Goal: Use online tool/utility: Utilize a website feature to perform a specific function

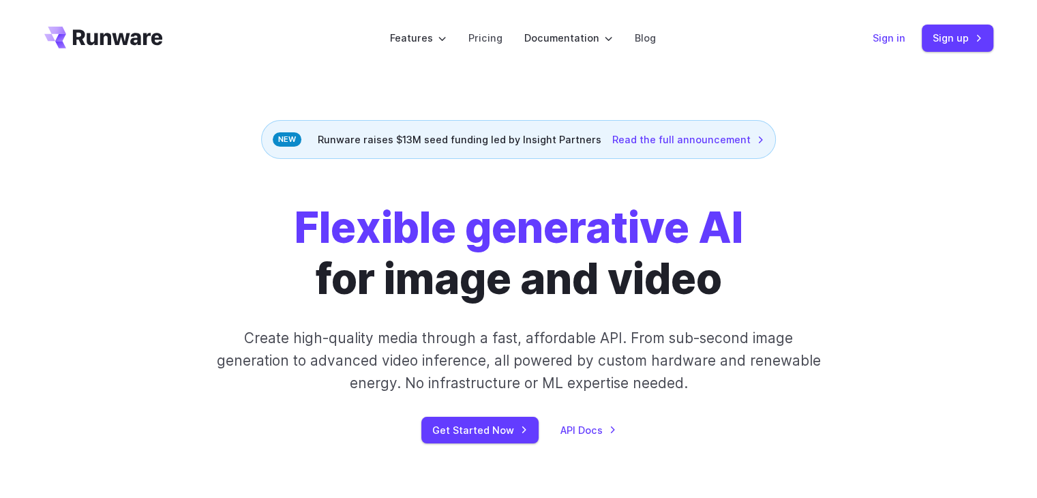
click at [876, 38] on link "Sign in" at bounding box center [889, 38] width 33 height 16
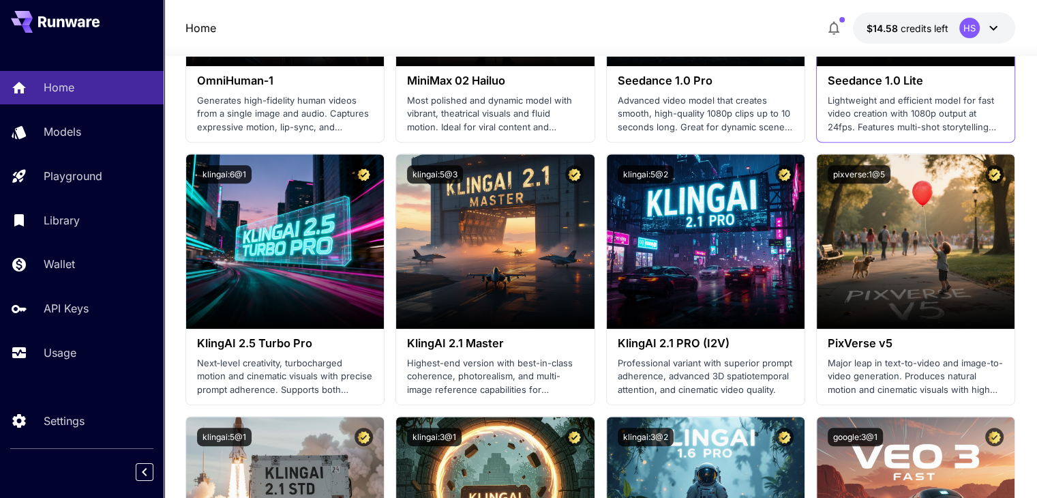
scroll to position [750, 0]
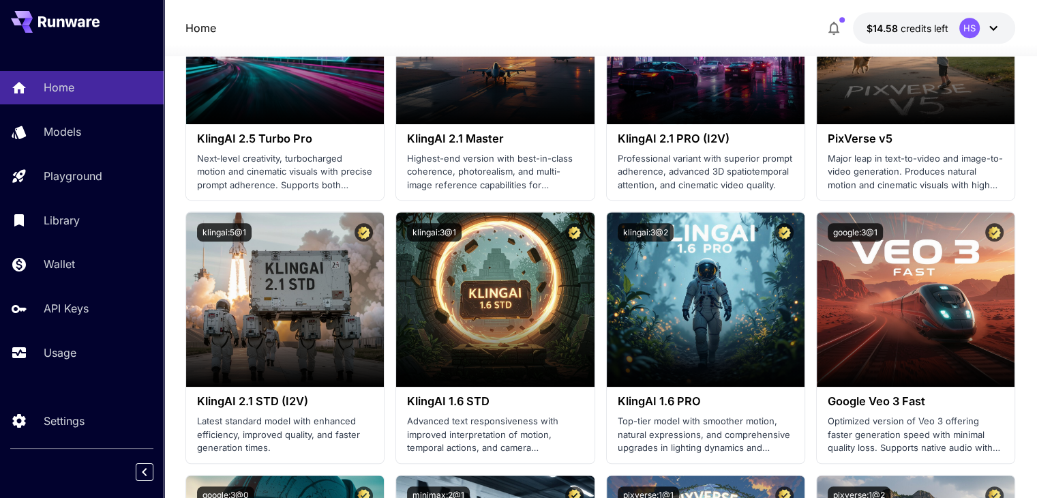
click at [98, 114] on div "Home Models Playground Library Wallet API Keys Usage" at bounding box center [82, 220] width 164 height 298
click at [100, 123] on div "Models" at bounding box center [99, 131] width 106 height 16
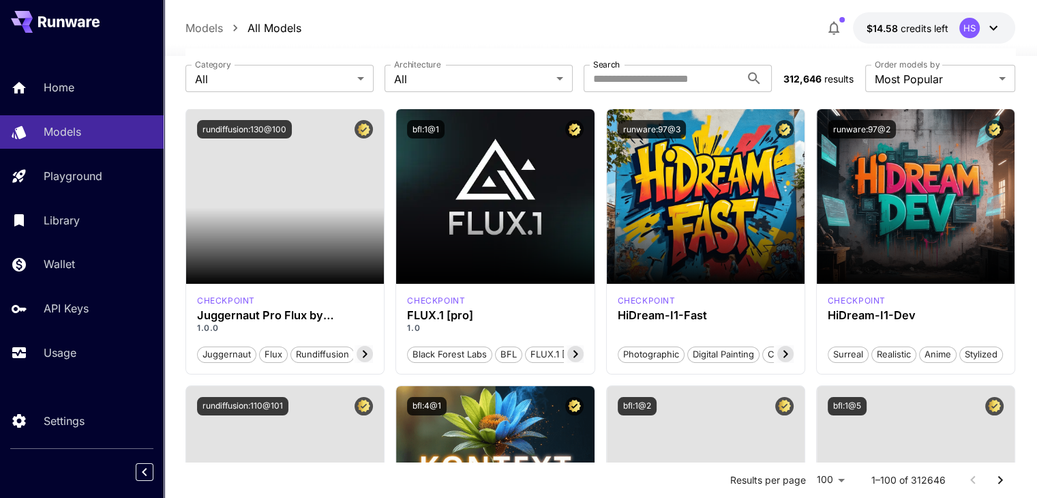
scroll to position [136, 0]
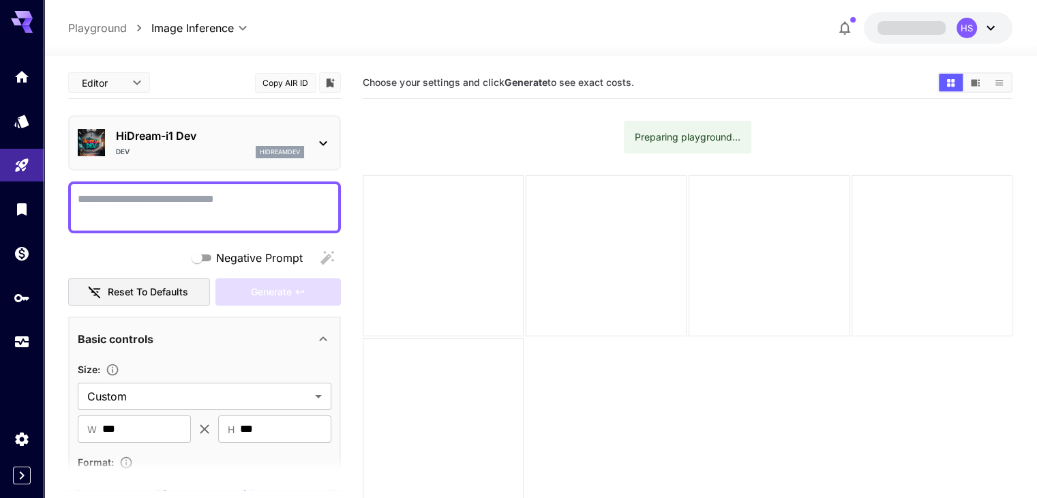
click at [209, 210] on textarea "Negative Prompt" at bounding box center [205, 207] width 254 height 33
type textarea "**********"
